Goal: Communication & Community: Connect with others

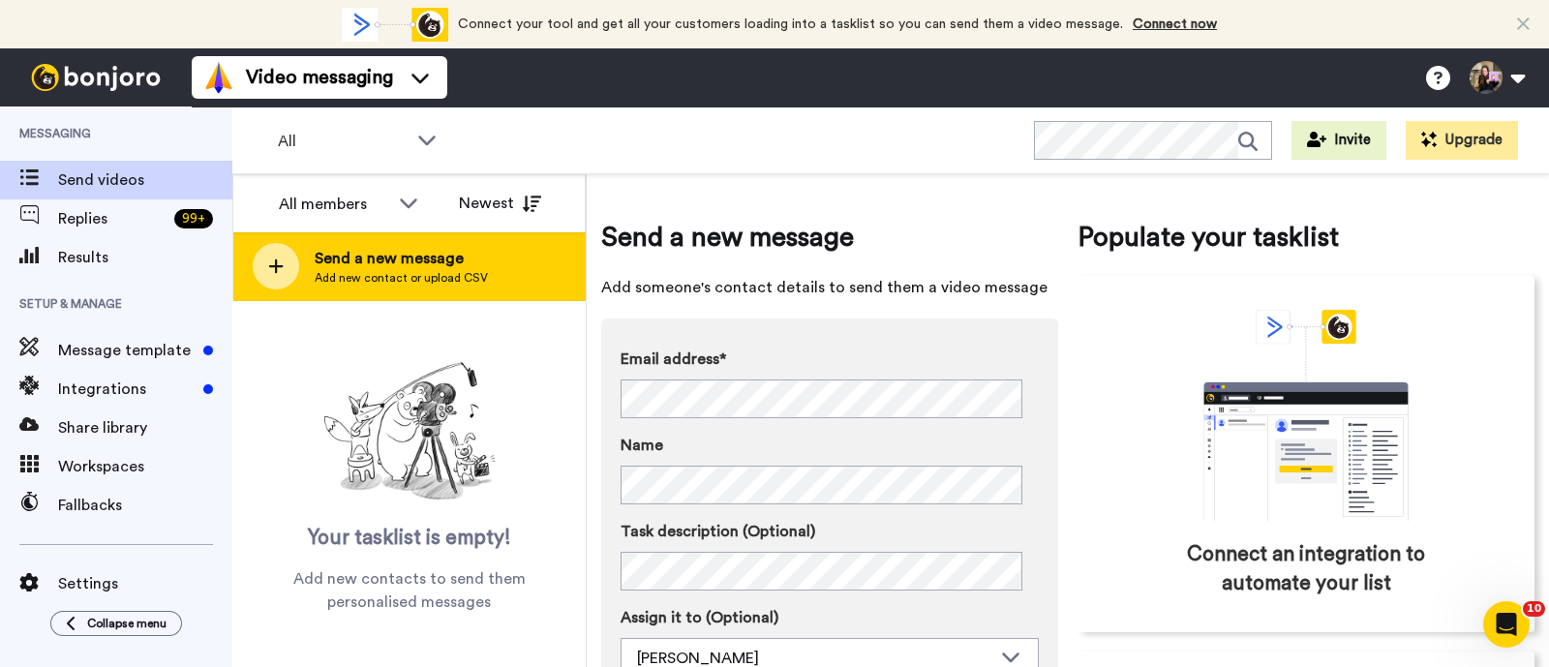
click at [472, 242] on div "Send a new message Add new contact or upload CSV" at bounding box center [408, 266] width 351 height 68
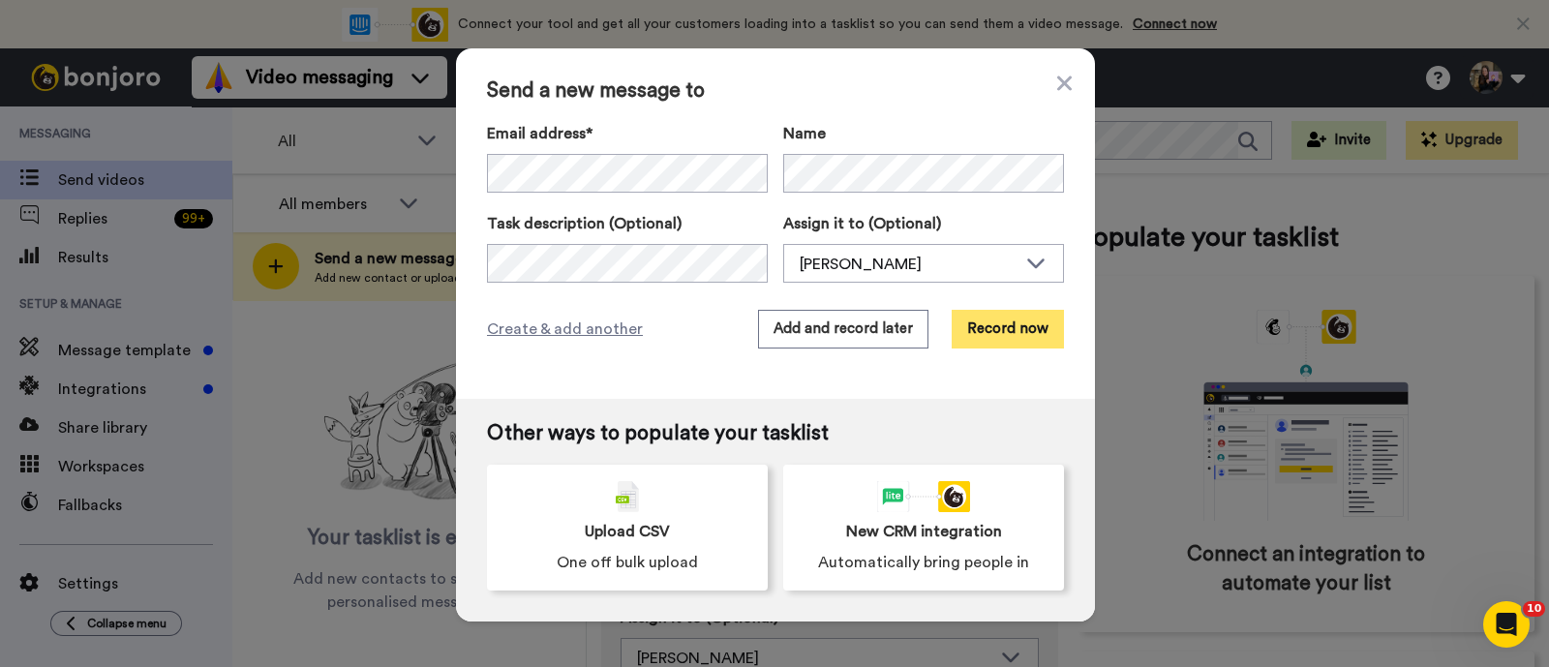
click at [1006, 319] on button "Record now" at bounding box center [1008, 329] width 112 height 39
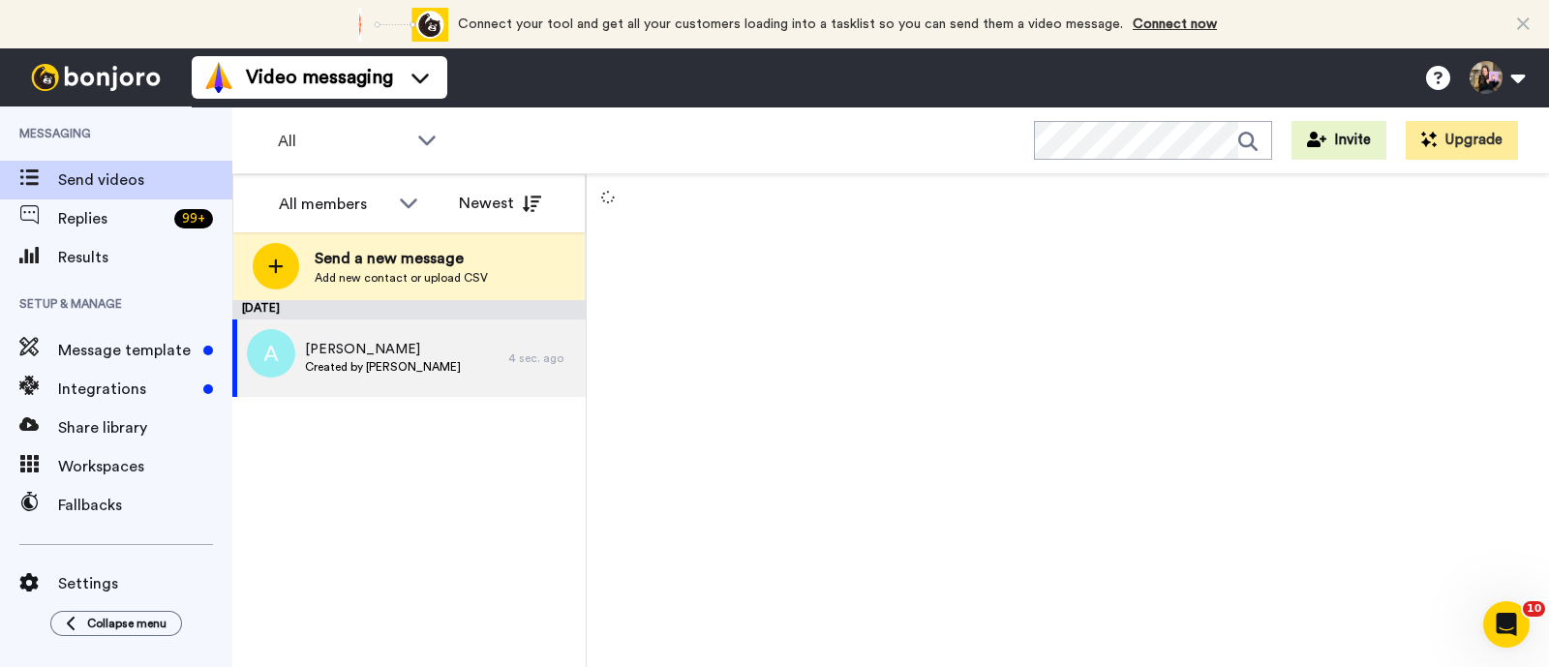
click at [562, 279] on div "Send a new message Add new contact or upload CSV" at bounding box center [408, 266] width 351 height 68
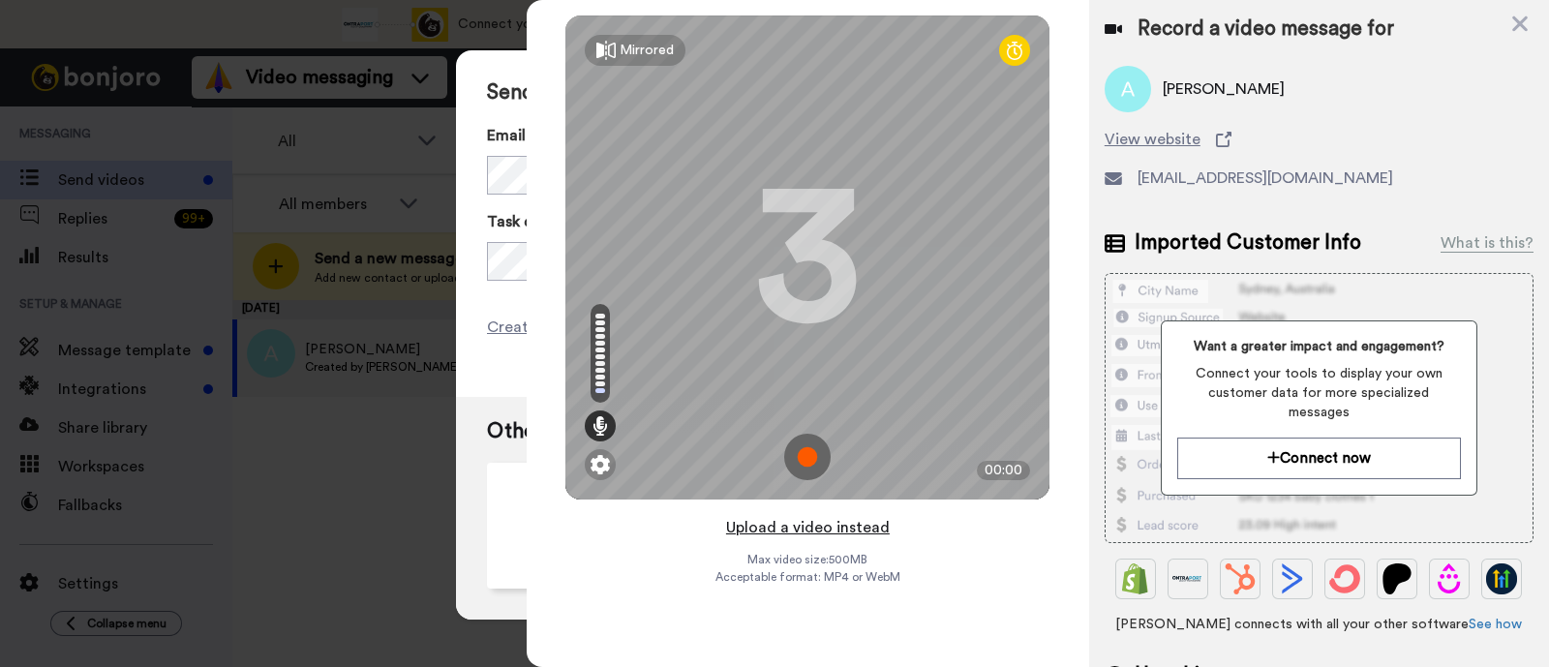
click at [869, 531] on button "Upload a video instead" at bounding box center [807, 527] width 175 height 25
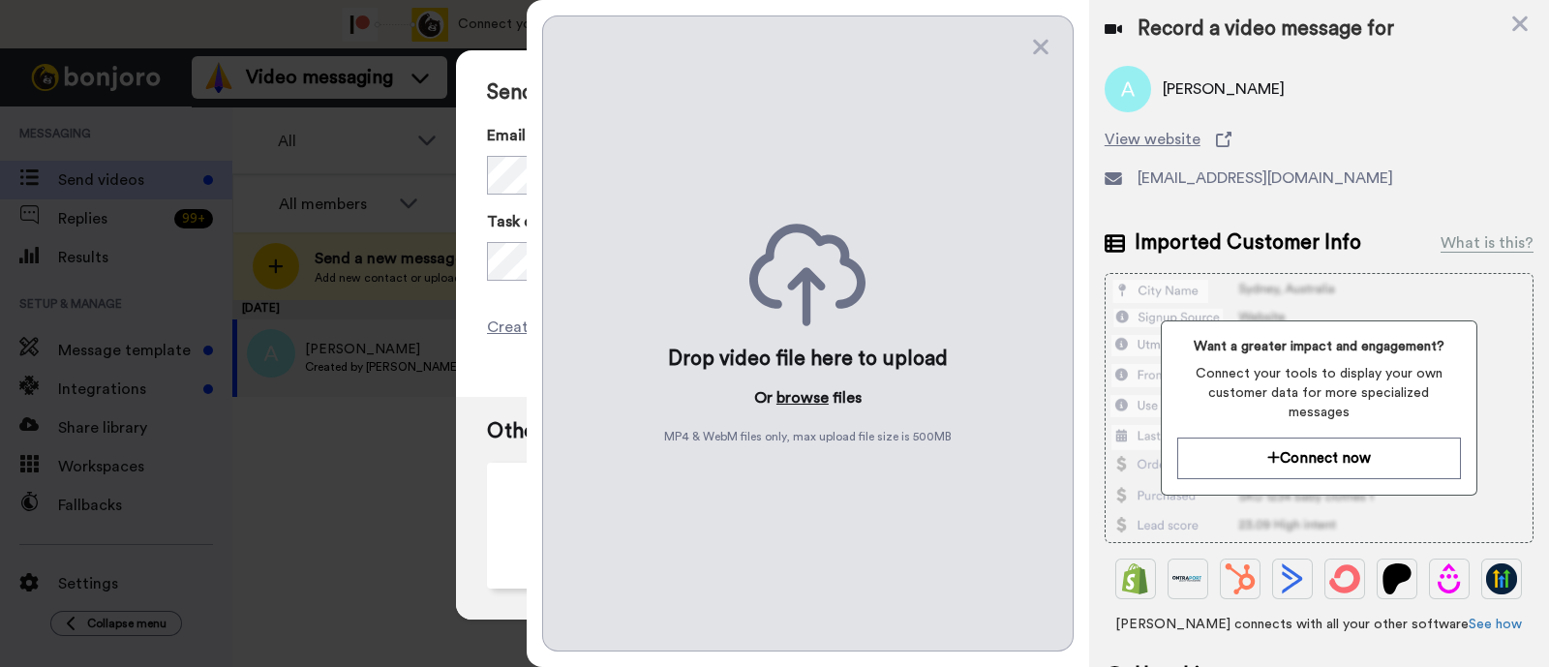
click at [787, 389] on button "browse" at bounding box center [802, 397] width 52 height 23
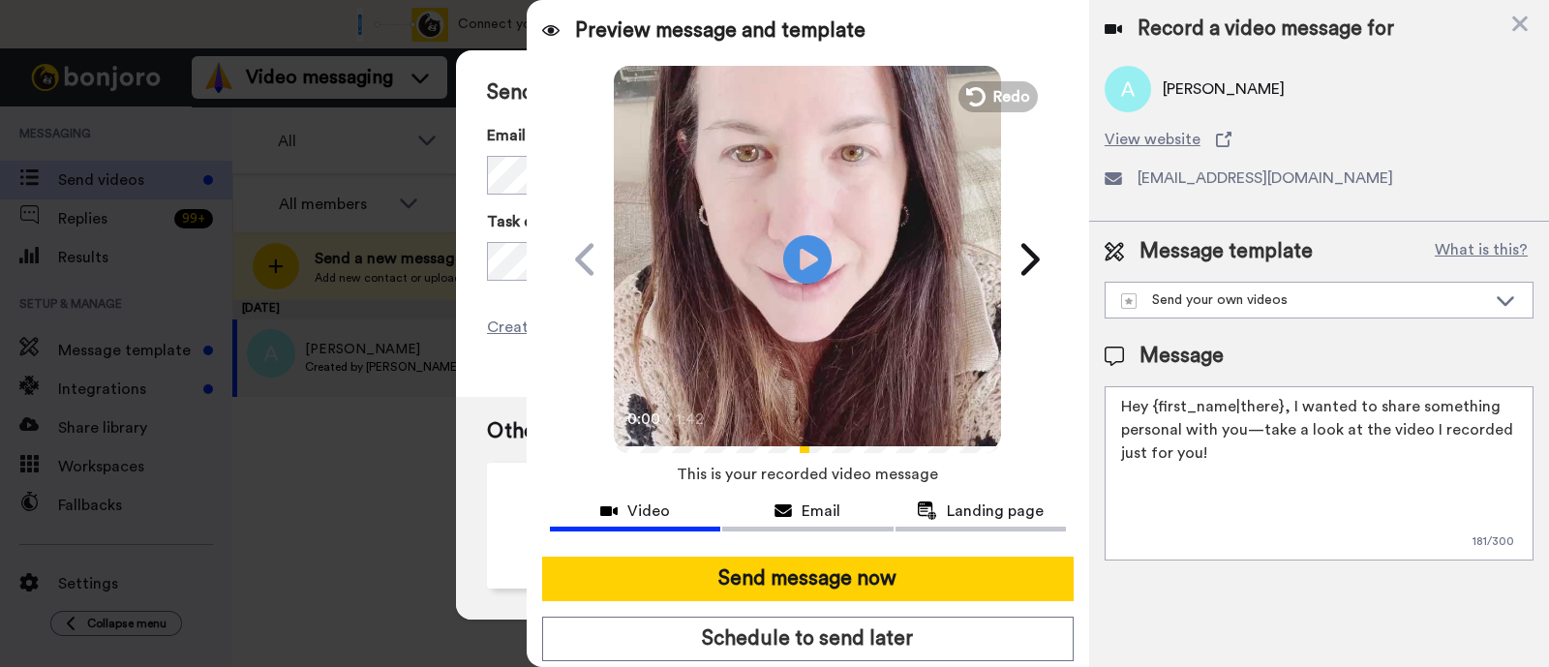
drag, startPoint x: 1379, startPoint y: 457, endPoint x: 1286, endPoint y: 409, distance: 104.8
click at [1286, 409] on textarea "Hey {first_name|there}, I wanted to share something personal with you—take a lo…" at bounding box center [1319, 473] width 429 height 174
paste textarea "welcome to SLP Elevate! I created a video welcome for you! Feel free to click r…"
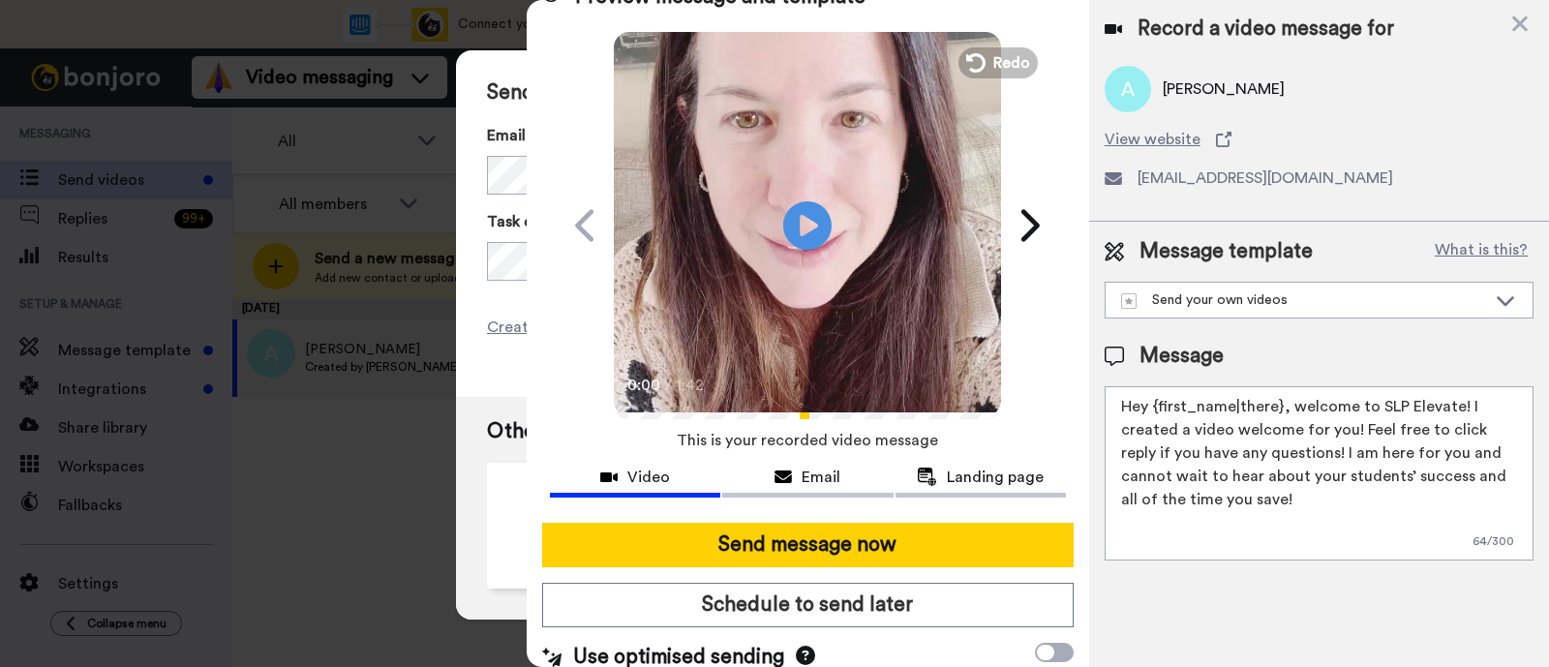
scroll to position [52, 0]
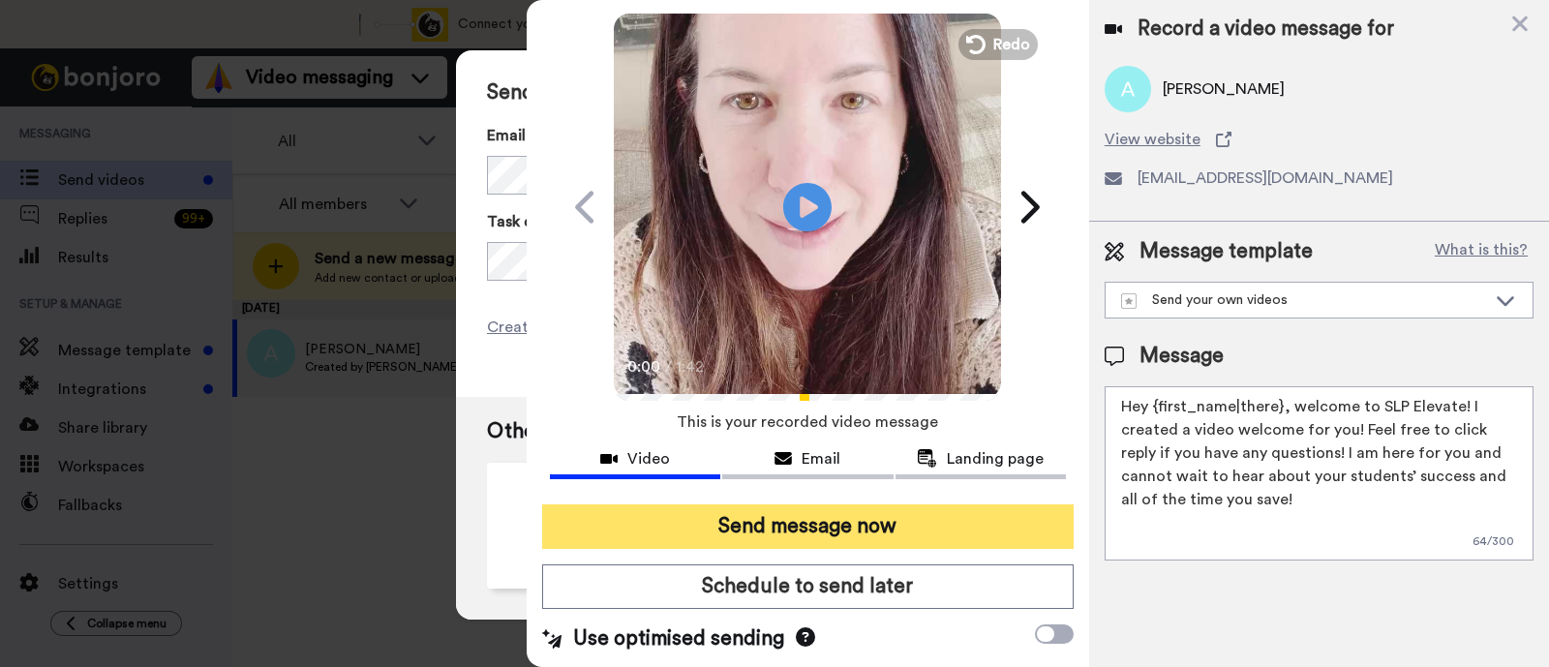
type textarea "Hey {first_name|there}, welcome to SLP Elevate! I created a video welcome for y…"
click at [944, 528] on button "Send message now" at bounding box center [807, 526] width 531 height 45
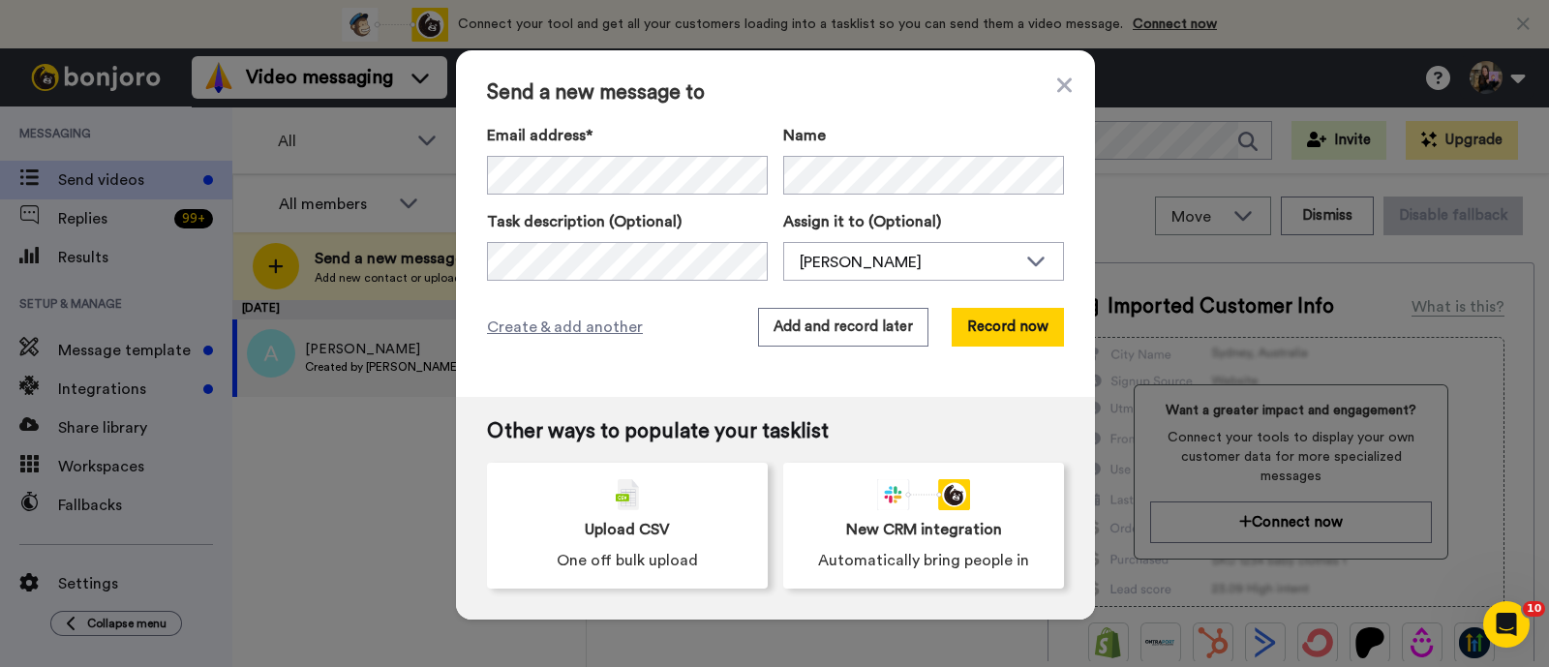
scroll to position [0, 0]
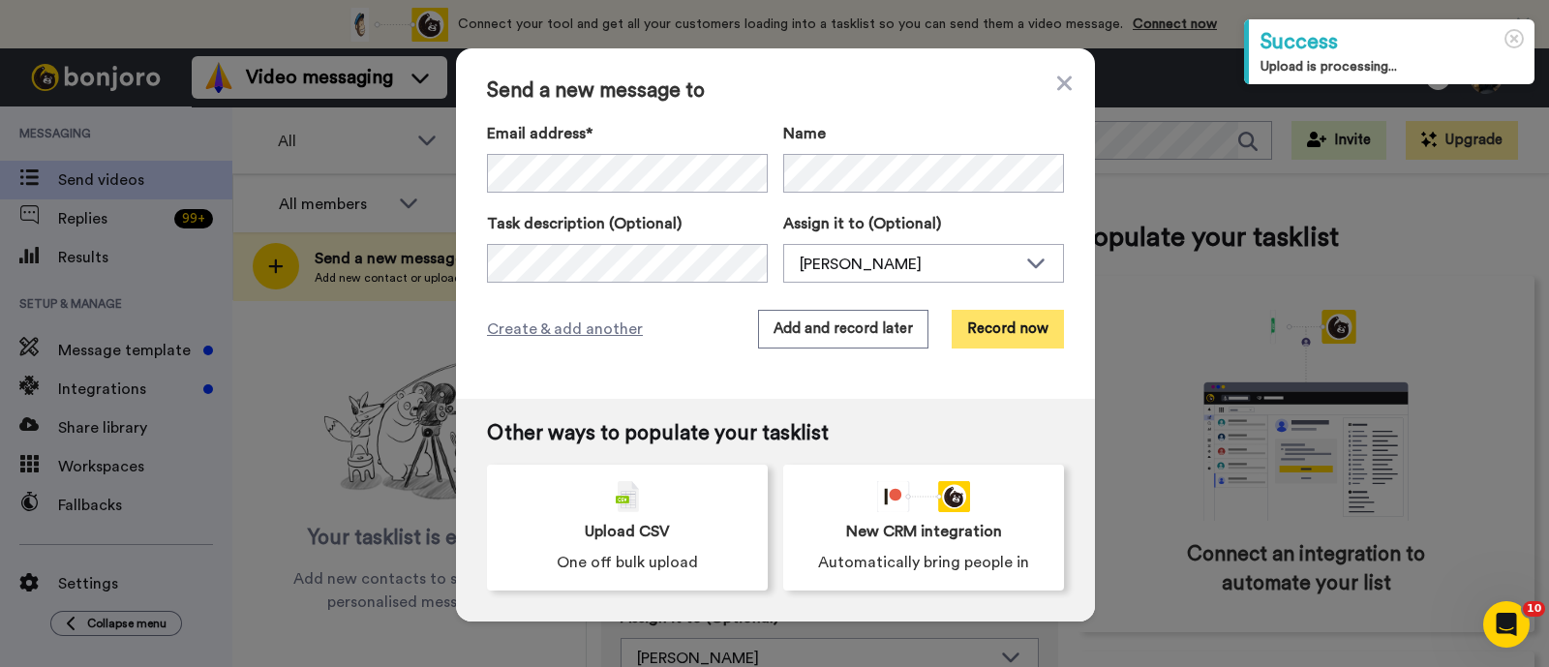
click at [999, 326] on button "Record now" at bounding box center [1008, 329] width 112 height 39
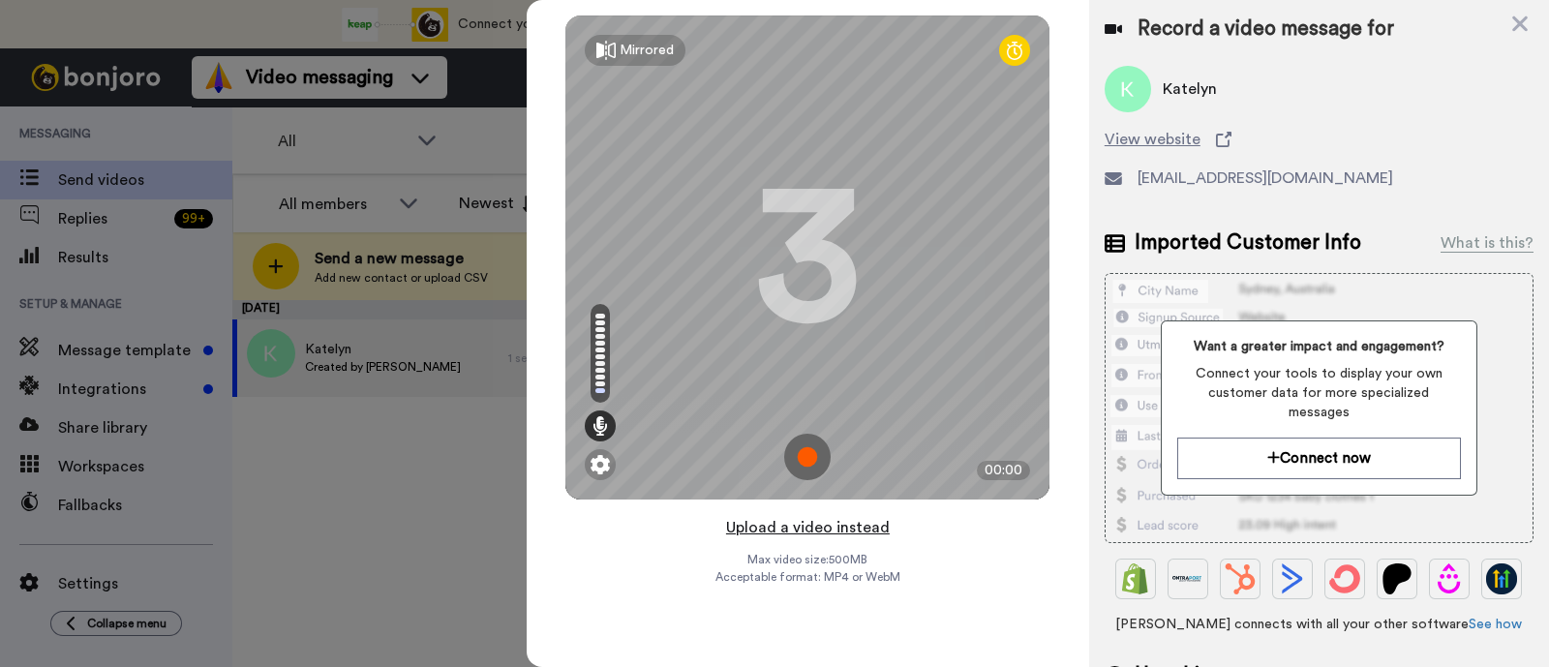
click at [871, 529] on button "Upload a video instead" at bounding box center [807, 527] width 175 height 25
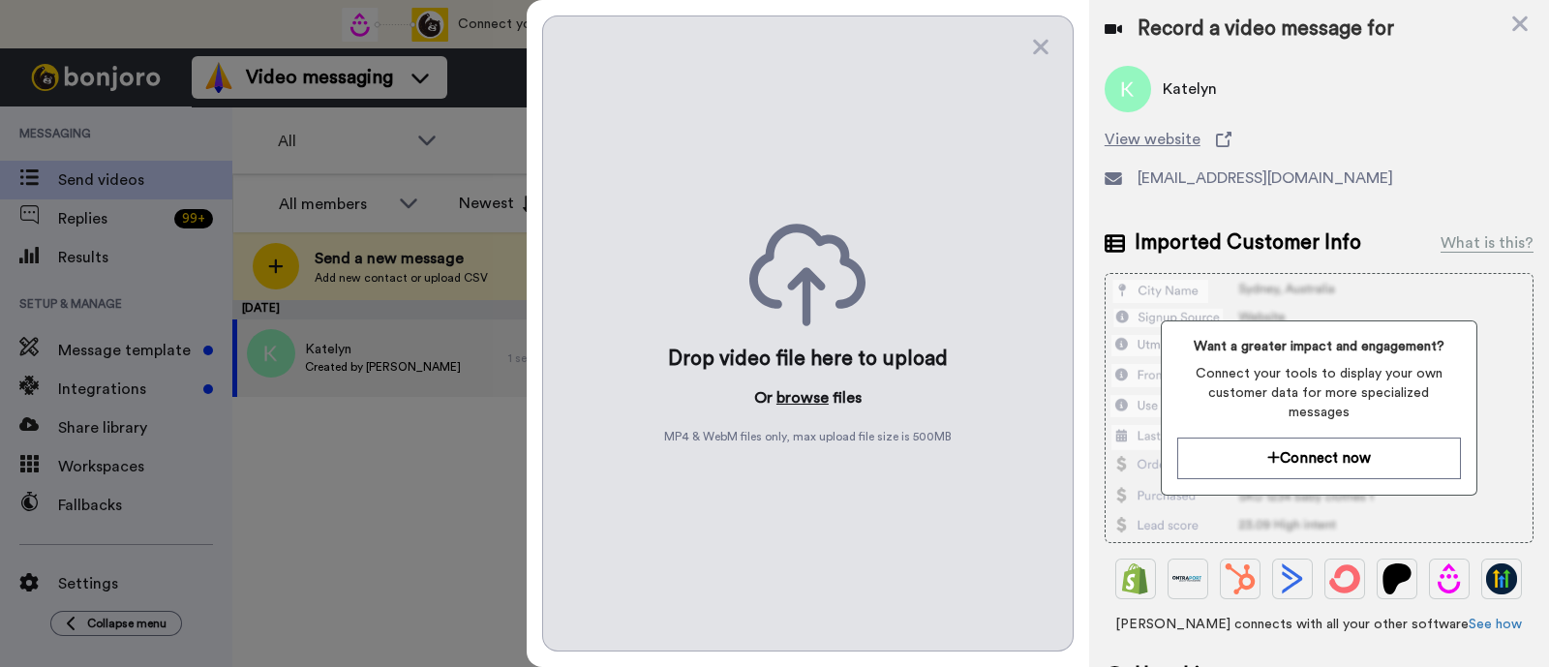
click at [806, 395] on button "browse" at bounding box center [802, 397] width 52 height 23
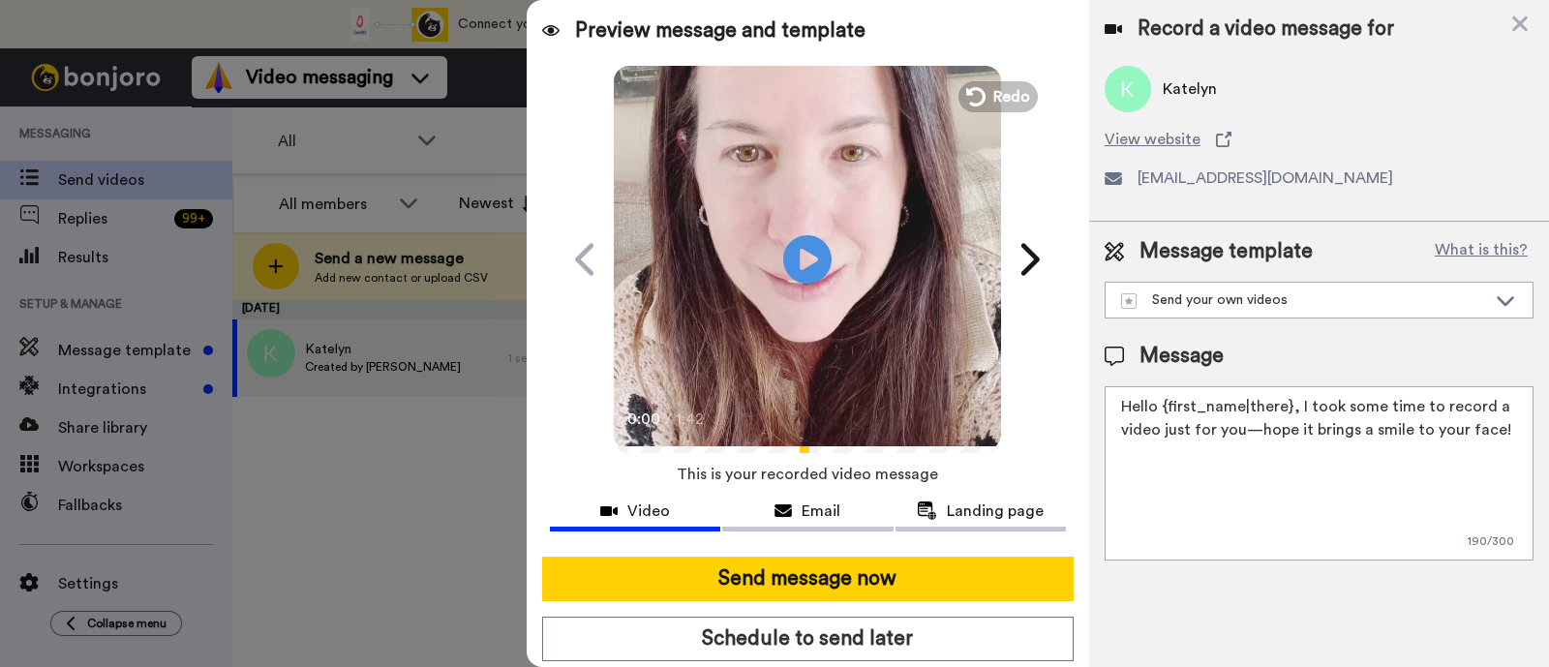
drag, startPoint x: 1510, startPoint y: 438, endPoint x: 1297, endPoint y: 386, distance: 219.1
click at [1297, 386] on textarea "Hello {first_name|there}, I took some time to record a video just for you—hope …" at bounding box center [1319, 473] width 429 height 174
paste textarea "welcome to SLP Elevate! I created a video welcome for you! Feel free to click r…"
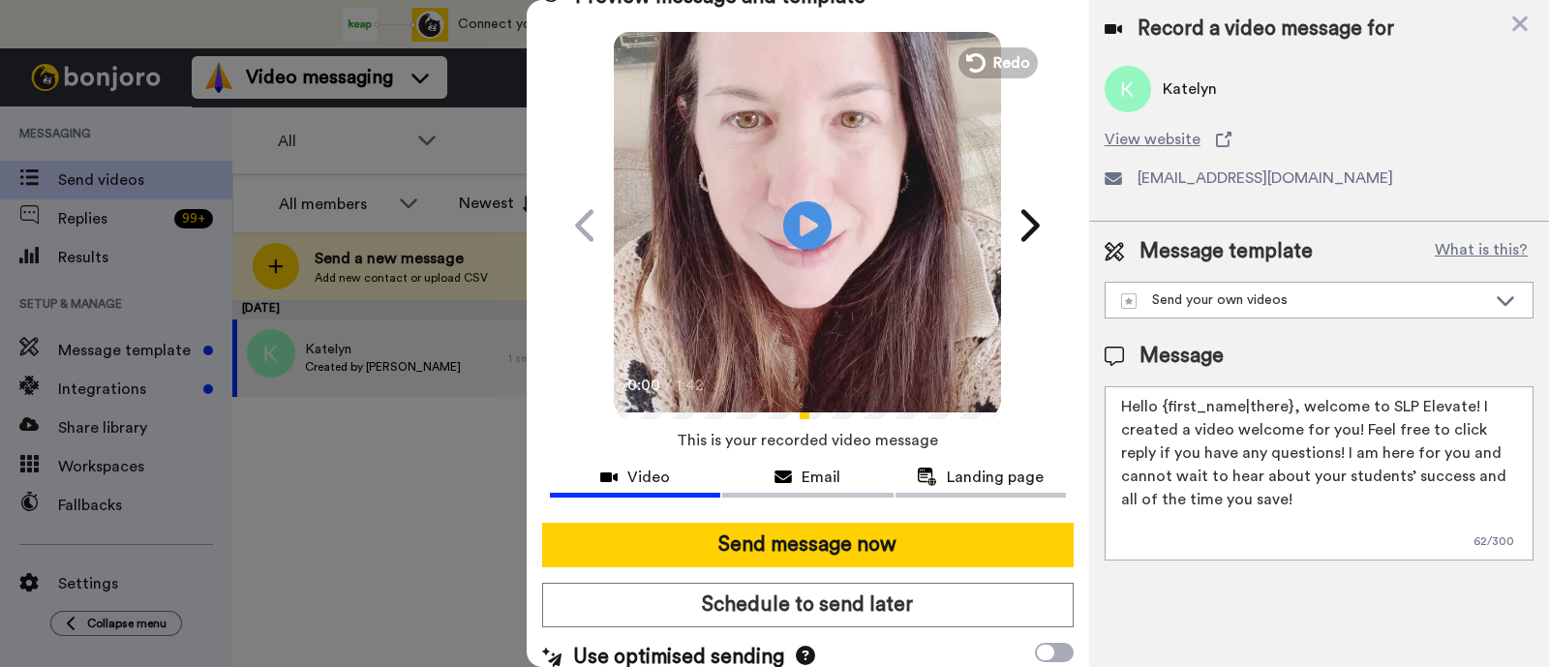
scroll to position [52, 0]
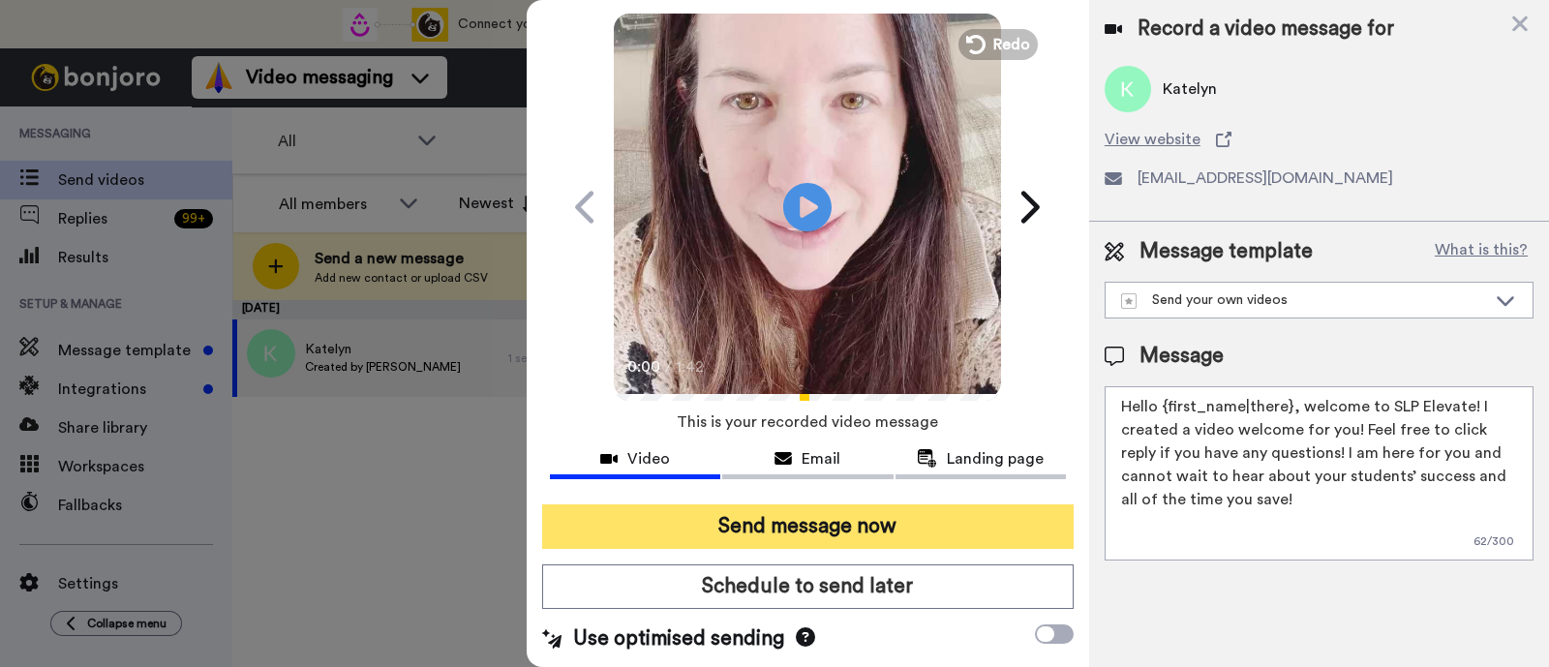
type textarea "Hello {first_name|there}, welcome to SLP Elevate! I created a video welcome for…"
click at [988, 513] on button "Send message now" at bounding box center [807, 526] width 531 height 45
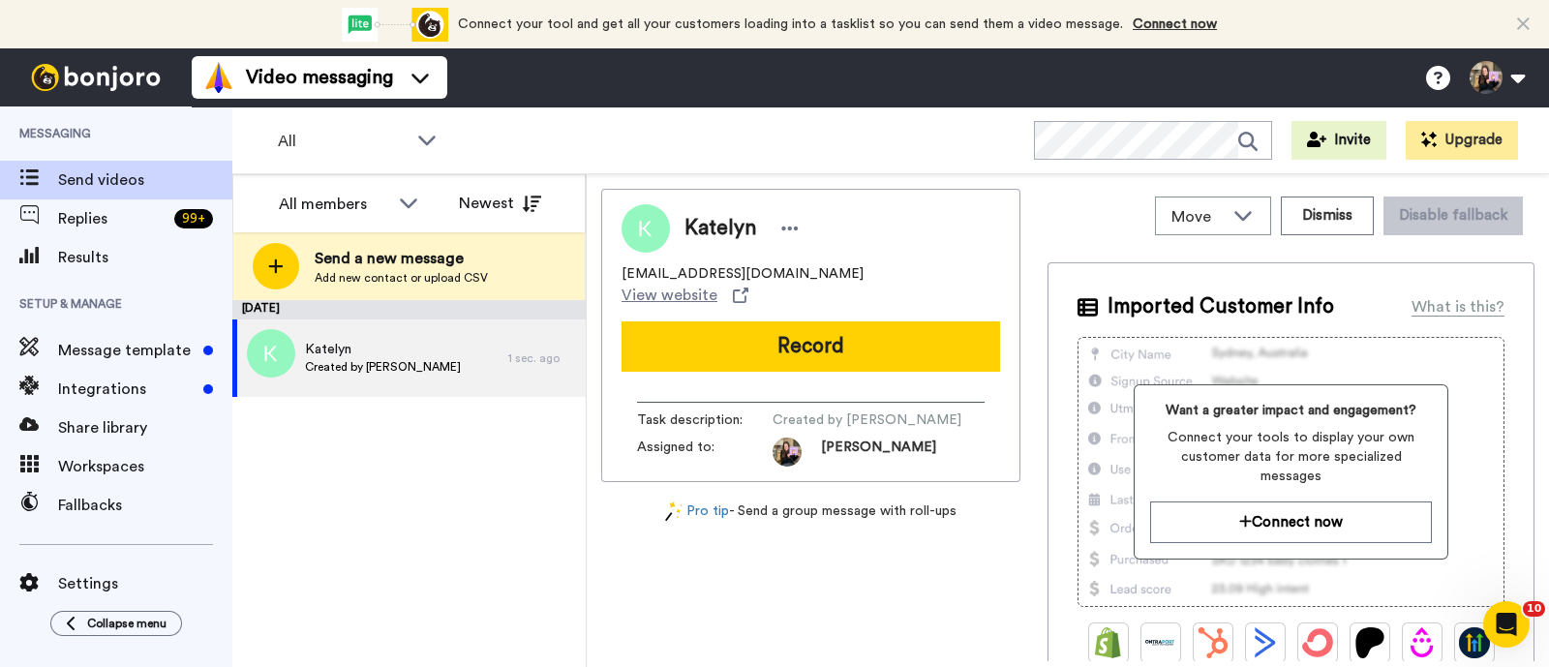
scroll to position [0, 0]
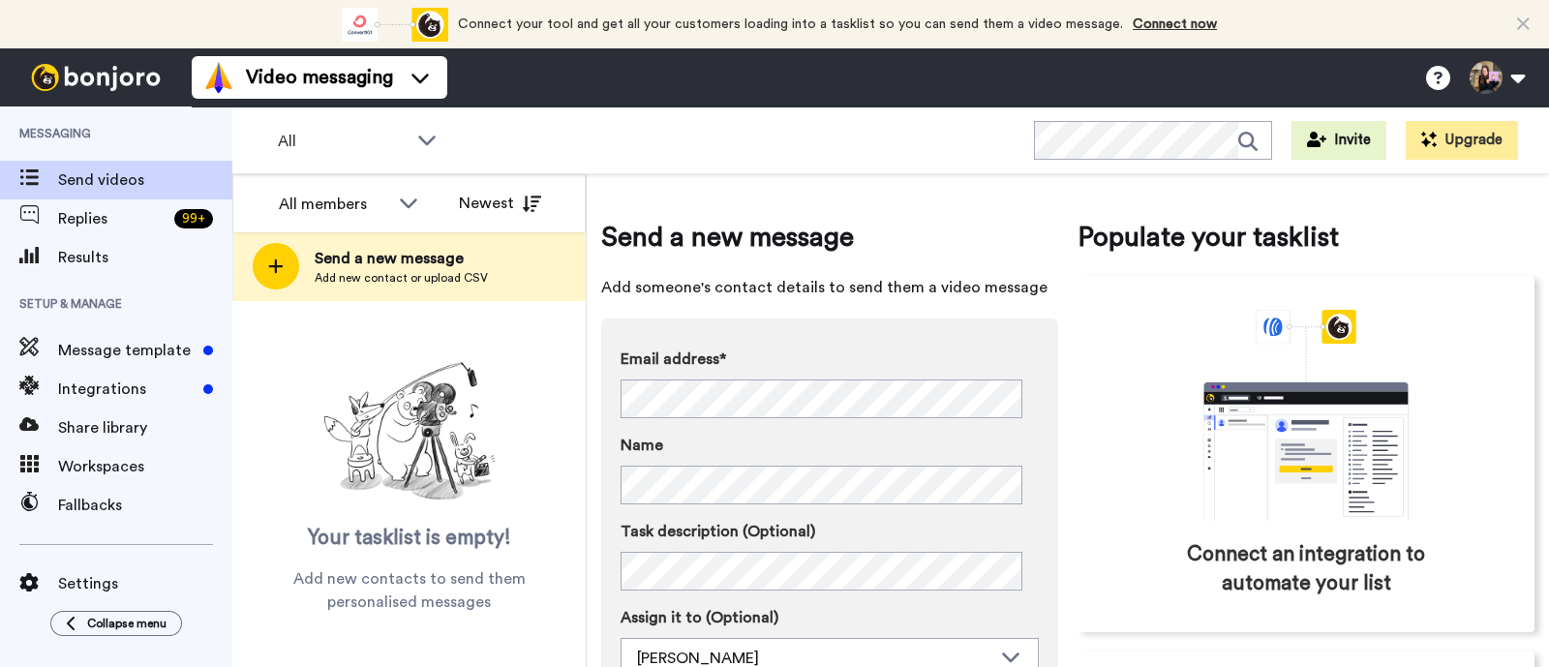
click at [467, 261] on span "Send a new message" at bounding box center [401, 258] width 173 height 23
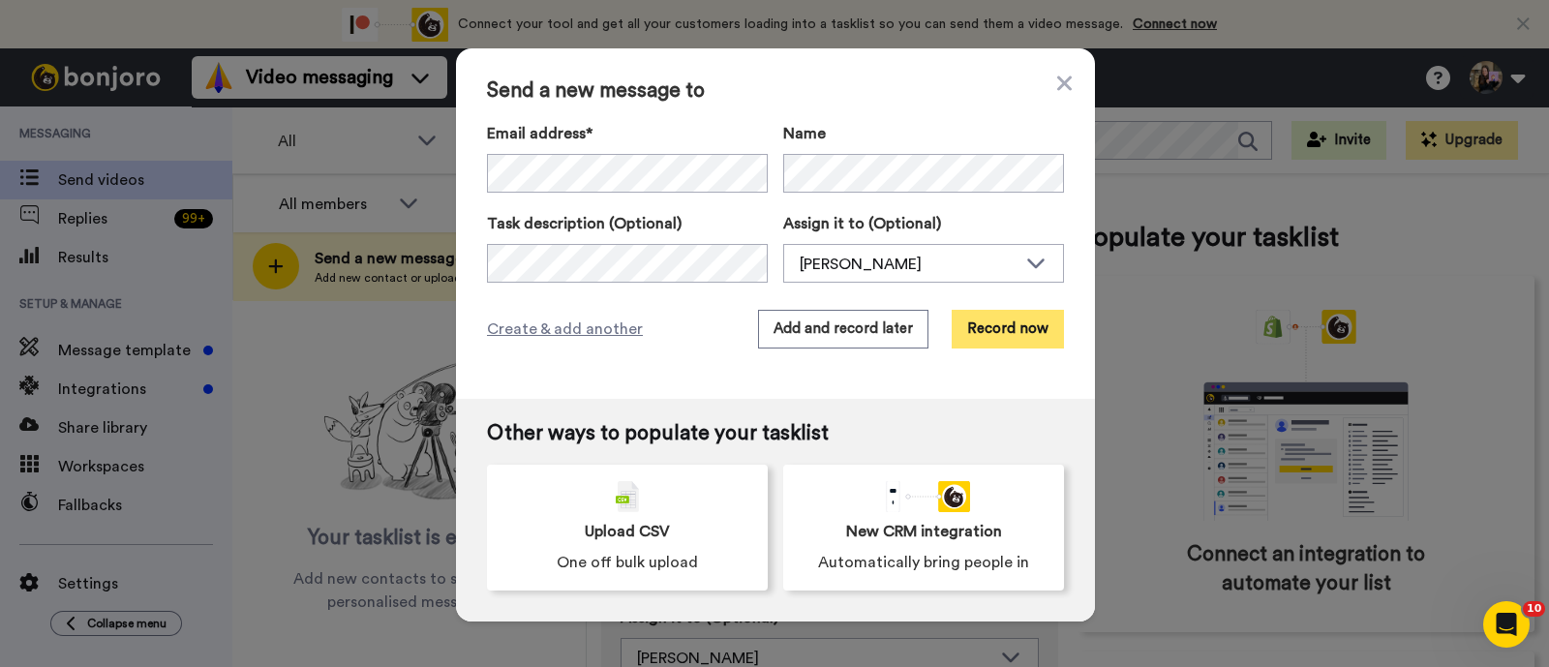
click at [1011, 331] on button "Record now" at bounding box center [1008, 329] width 112 height 39
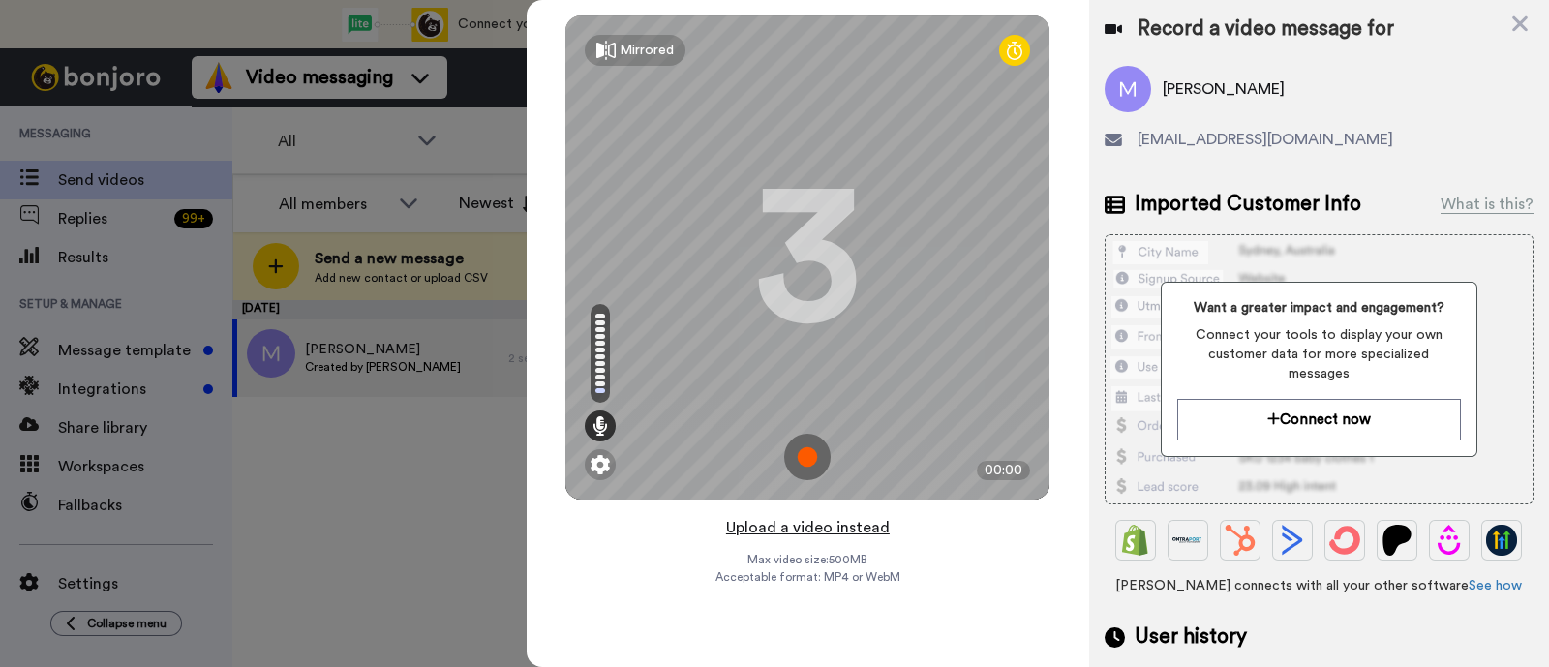
click at [837, 525] on button "Upload a video instead" at bounding box center [807, 527] width 175 height 25
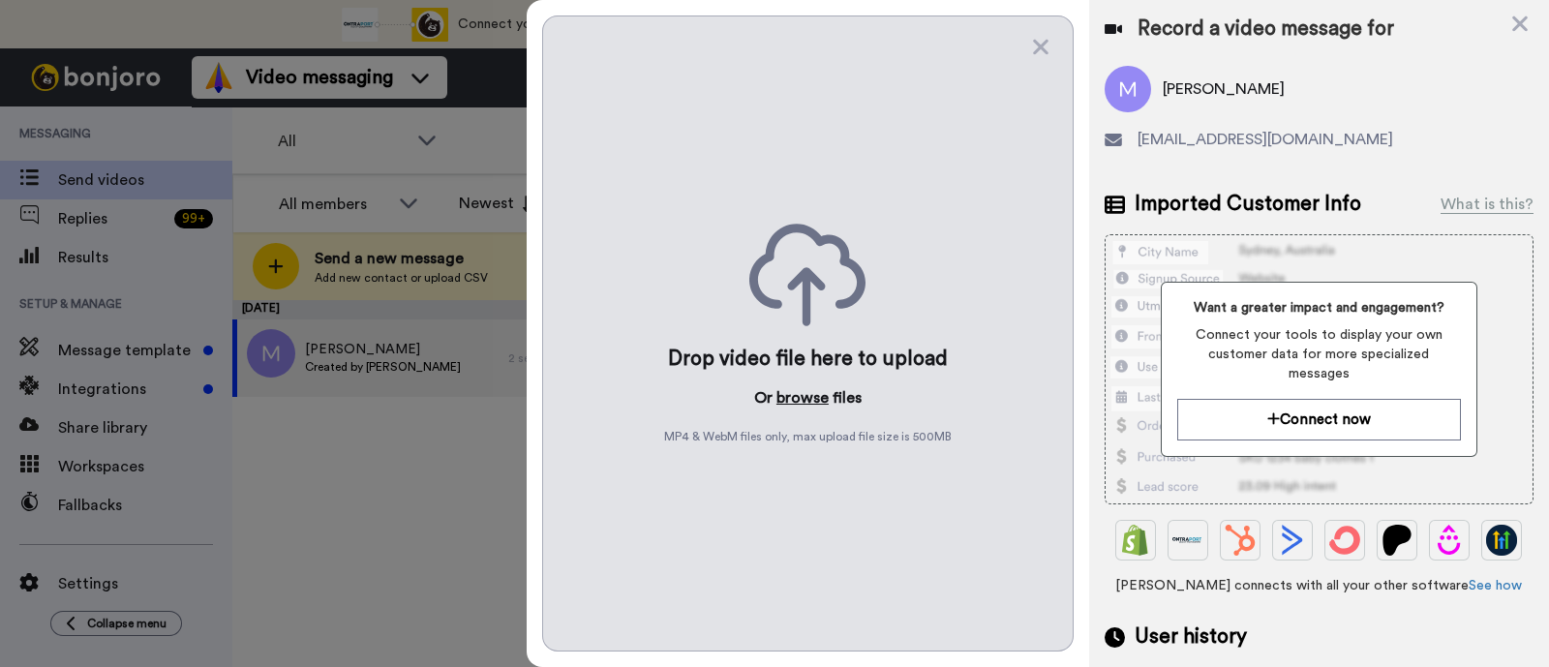
click at [808, 408] on button "browse" at bounding box center [802, 397] width 52 height 23
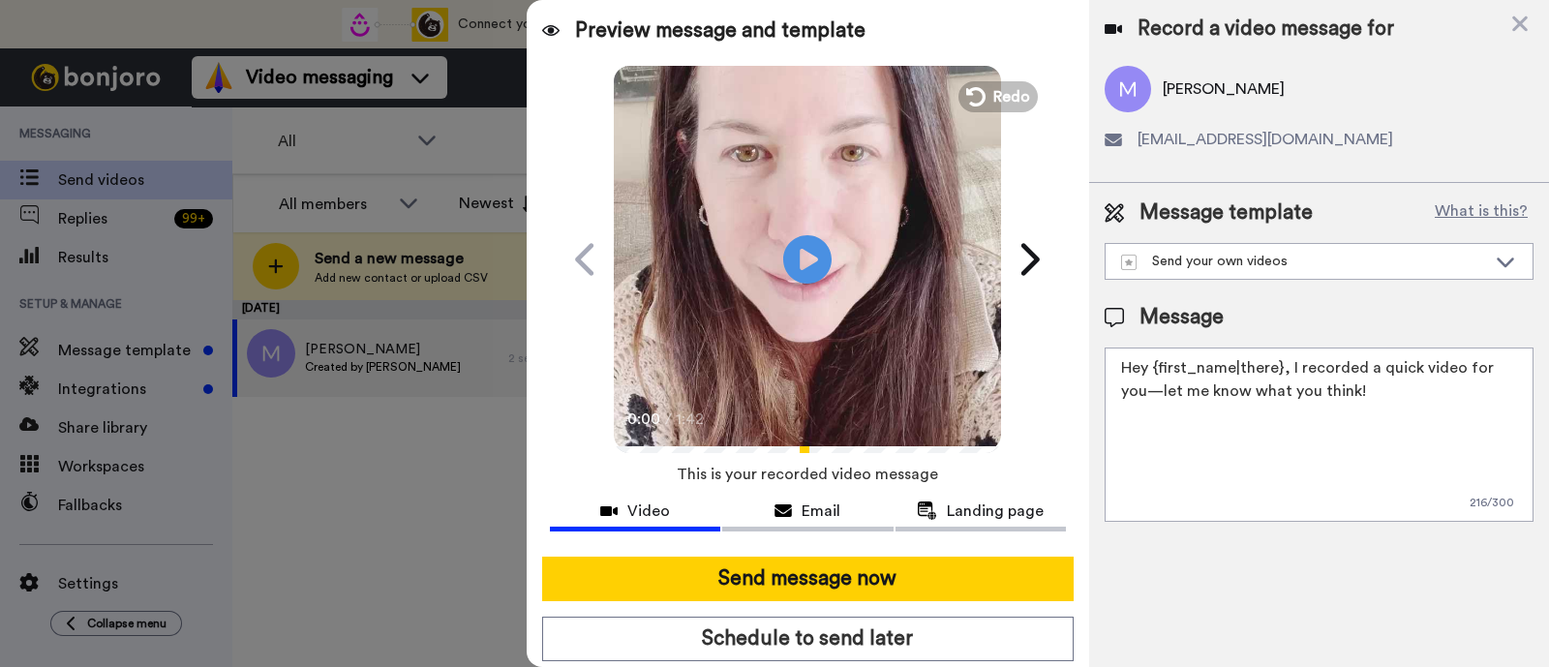
drag, startPoint x: 1368, startPoint y: 396, endPoint x: 1287, endPoint y: 370, distance: 85.4
click at [1287, 370] on textarea "Hey {first_name|there}, I recorded a quick video for you—let me know what you t…" at bounding box center [1319, 435] width 429 height 174
paste textarea "welcome to SLP Elevate! I created a video welcome for you! Feel free to click r…"
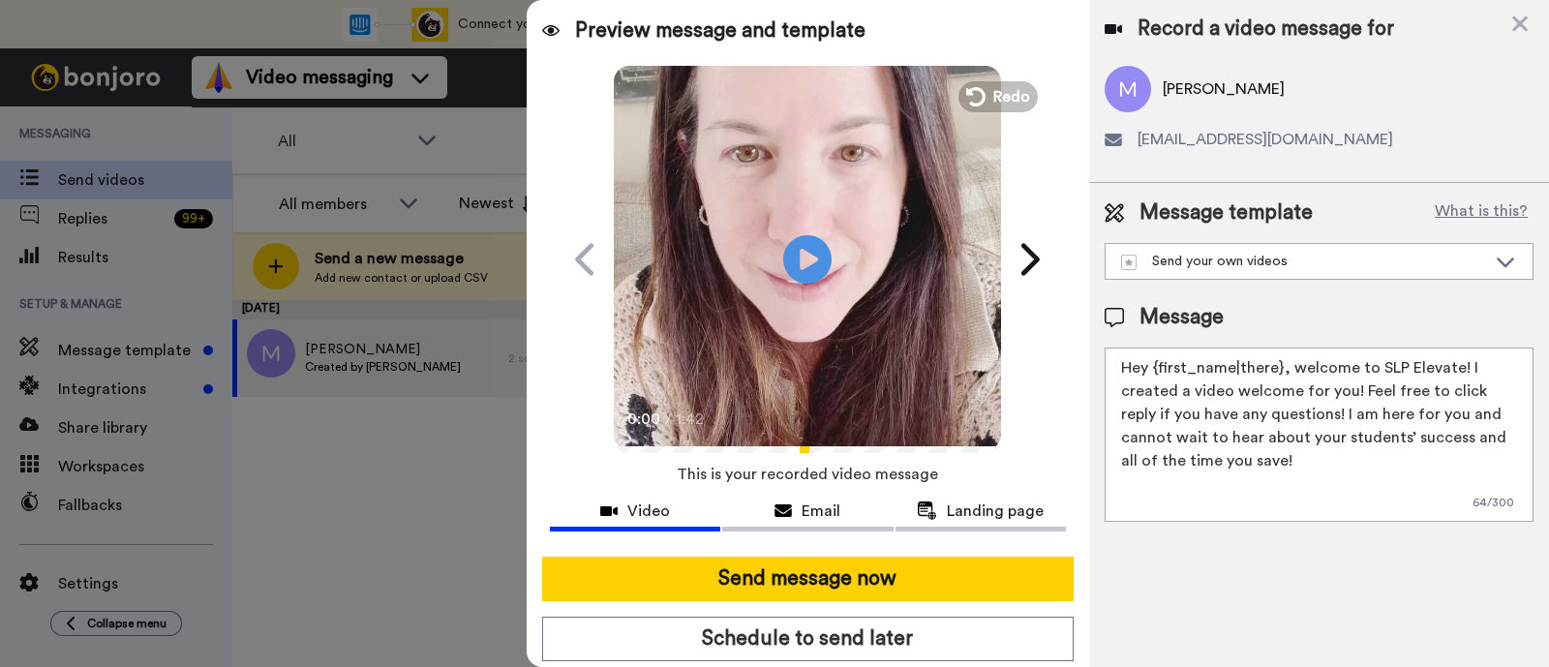
scroll to position [52, 0]
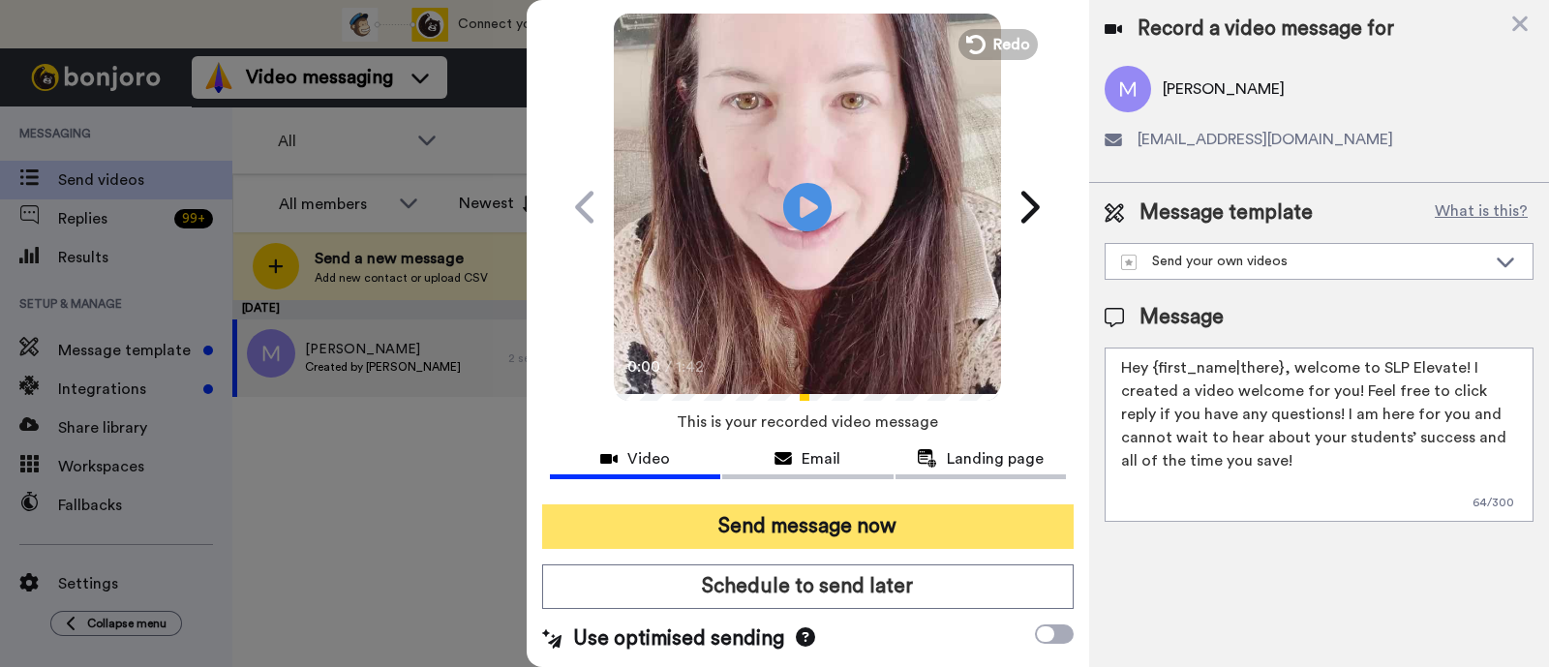
type textarea "Hey {first_name|there}, welcome to SLP Elevate! I created a video welcome for y…"
click at [960, 525] on button "Send message now" at bounding box center [807, 526] width 531 height 45
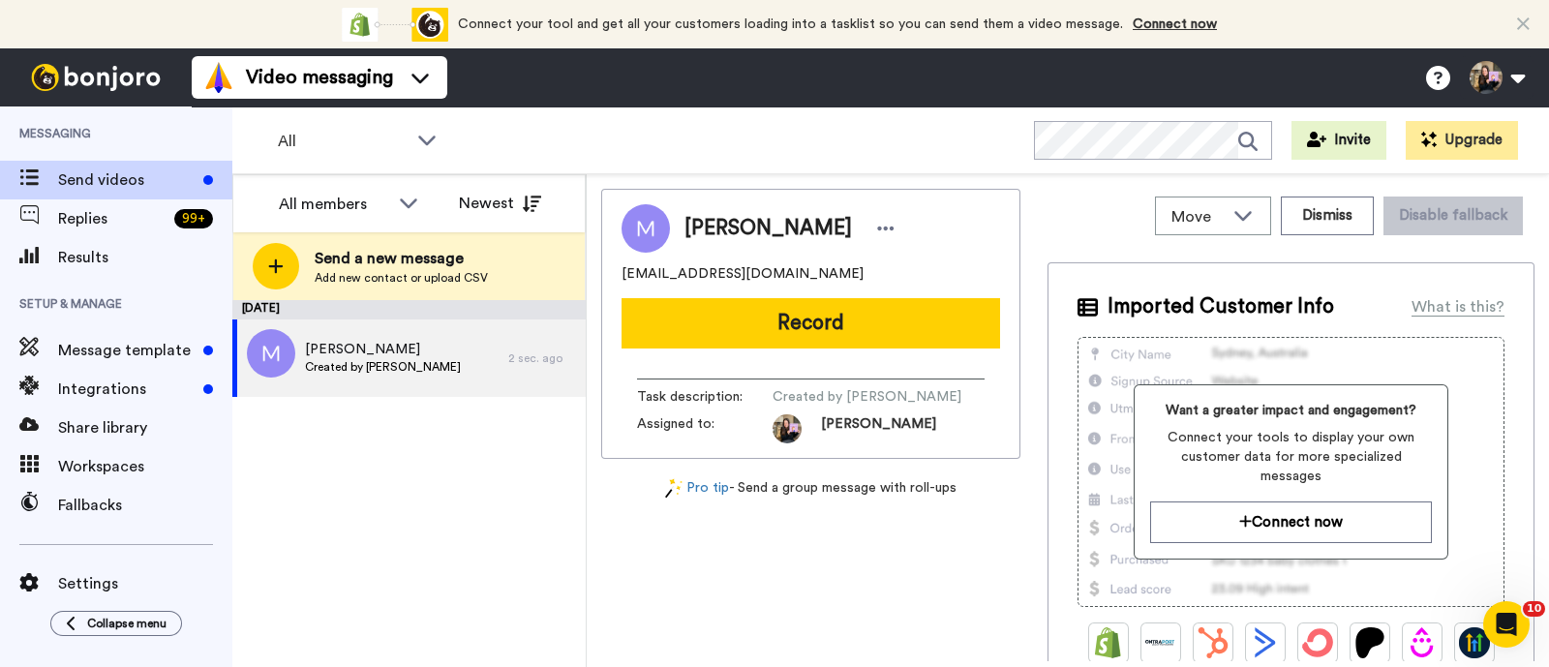
scroll to position [0, 0]
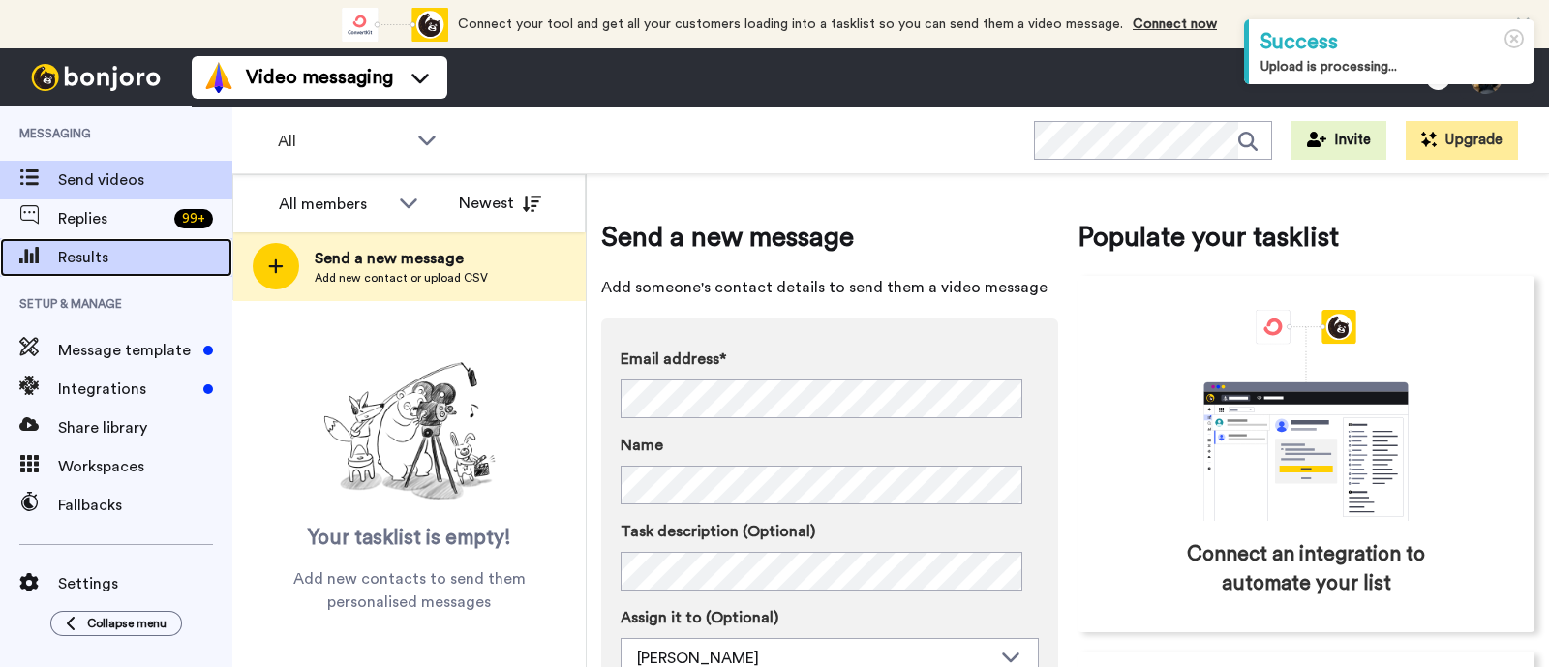
click at [91, 239] on div "Results" at bounding box center [116, 257] width 232 height 39
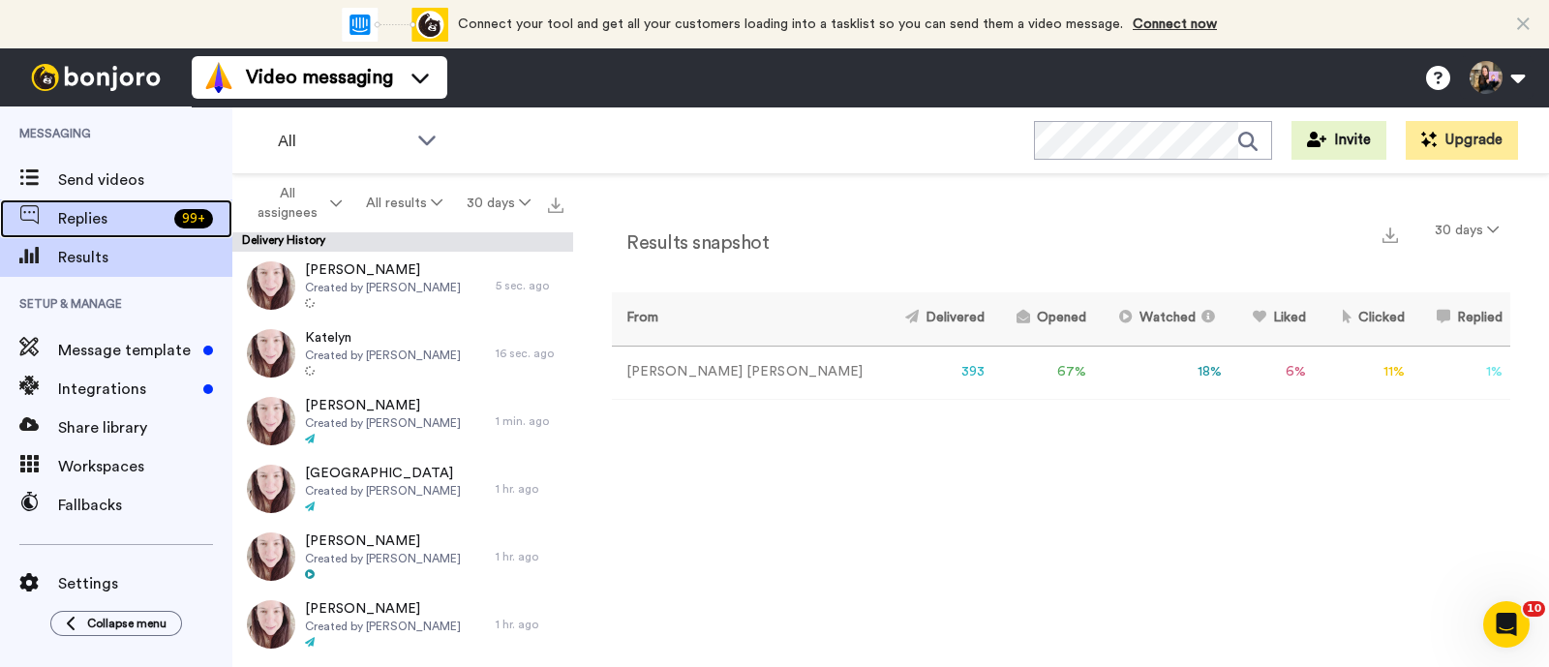
click at [158, 213] on span "Replies" at bounding box center [112, 218] width 108 height 23
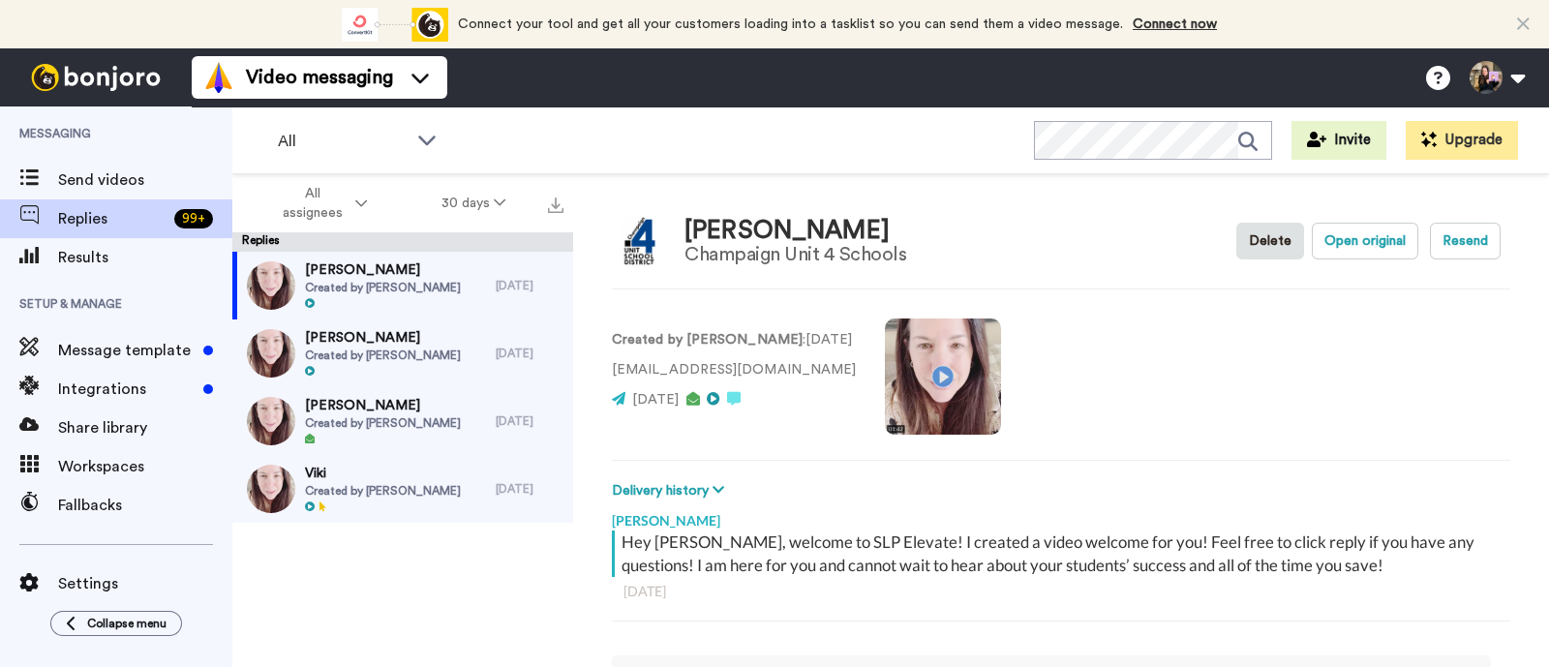
scroll to position [10, 0]
